Goal: Task Accomplishment & Management: Use online tool/utility

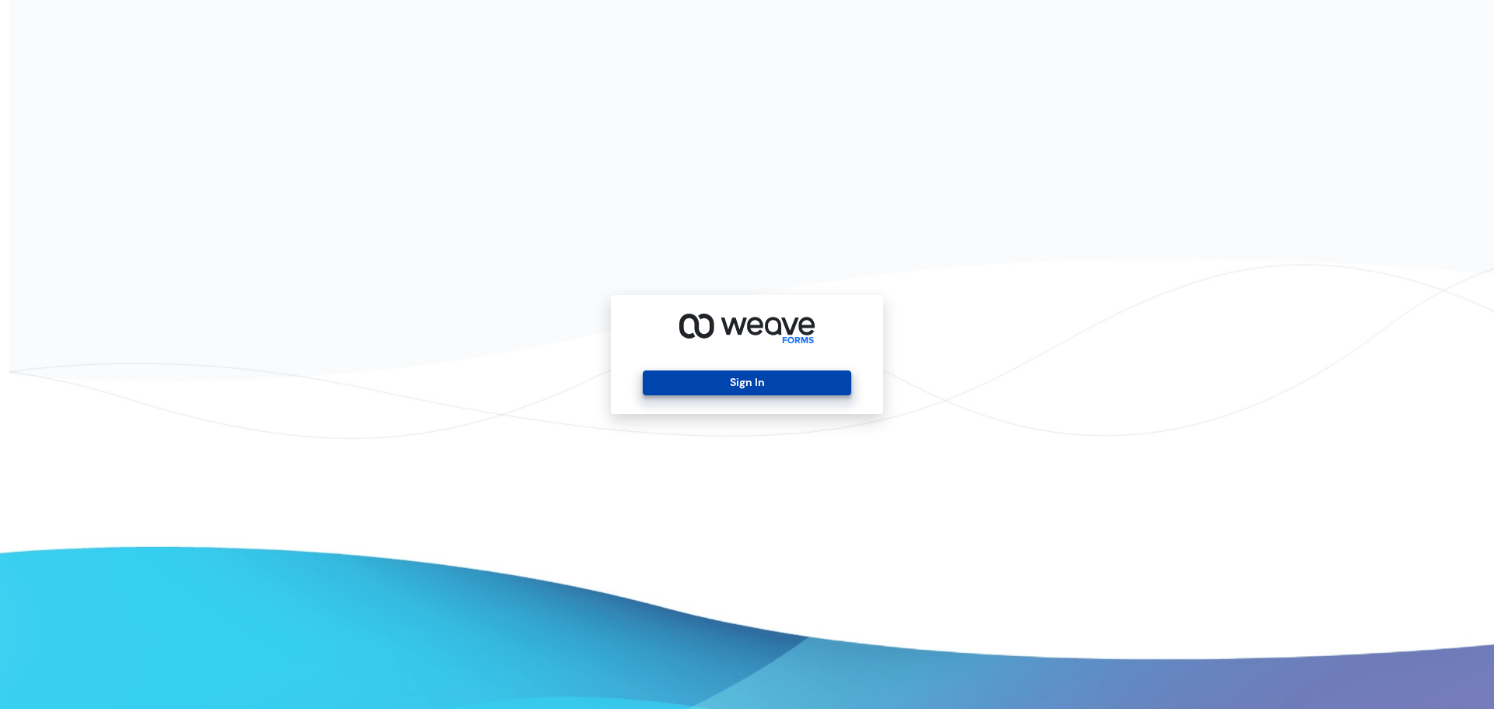
click at [678, 393] on button "Sign In" at bounding box center [747, 382] width 208 height 25
